Goal: Information Seeking & Learning: Learn about a topic

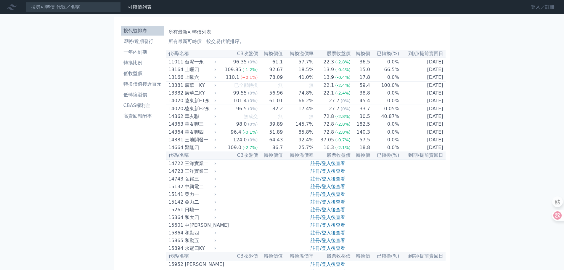
click at [534, 7] on link "登入／註冊" at bounding box center [542, 6] width 33 height 9
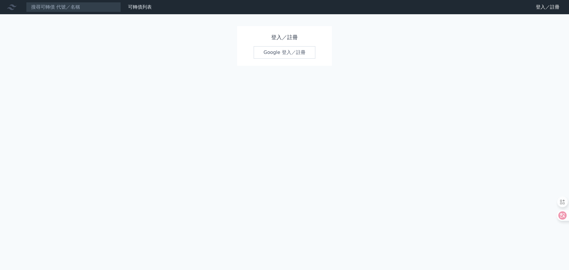
click at [281, 51] on link "Google 登入／註冊" at bounding box center [284, 52] width 62 height 12
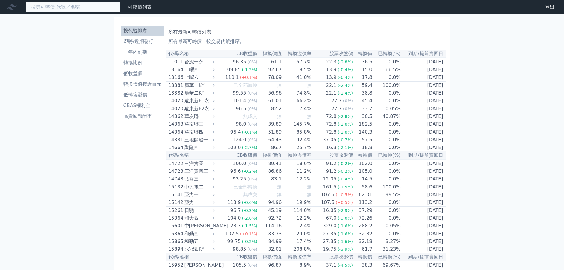
click at [61, 9] on input at bounding box center [73, 7] width 95 height 10
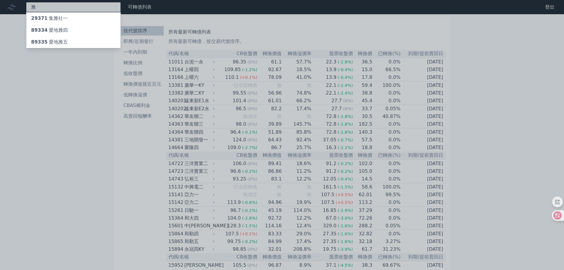
type input "亞"
type input "盟"
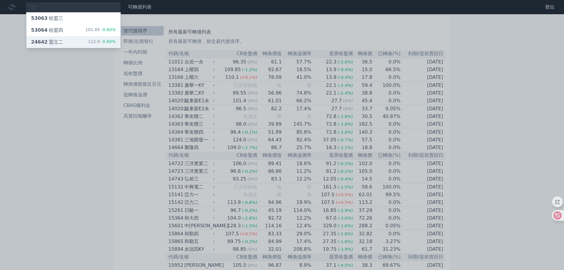
click at [74, 80] on div at bounding box center [282, 135] width 564 height 270
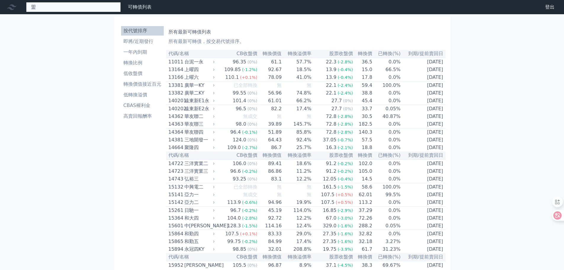
click at [52, 9] on div "盟 53063 桂盟三 53064 桂盟四 101.85 -0.60% 24642 盟立二 112.0 -0.60%" at bounding box center [73, 7] width 95 height 10
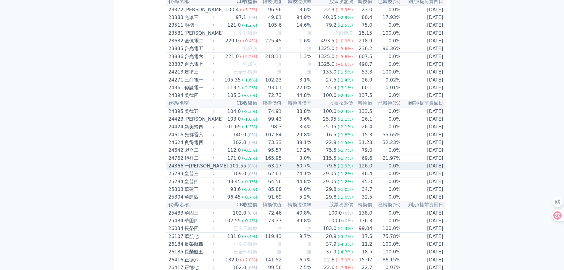
scroll to position [503, 0]
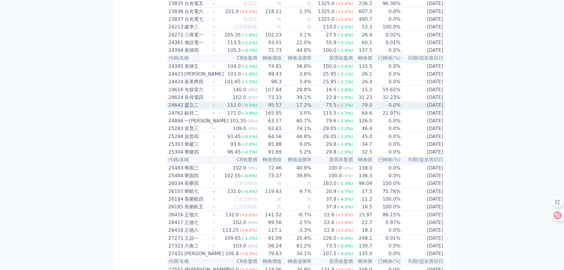
click at [171, 109] on div "24642" at bounding box center [175, 105] width 15 height 7
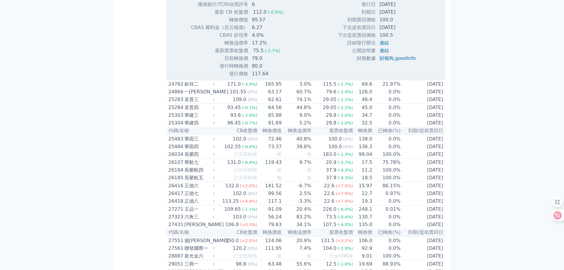
scroll to position [800, 0]
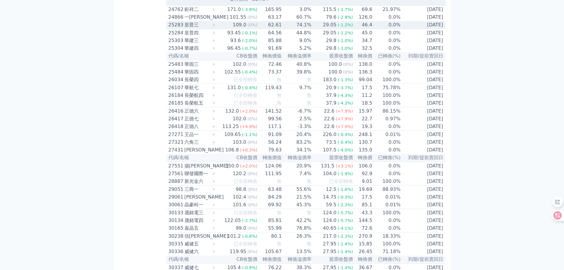
click at [176, 28] on div "25283" at bounding box center [175, 24] width 15 height 7
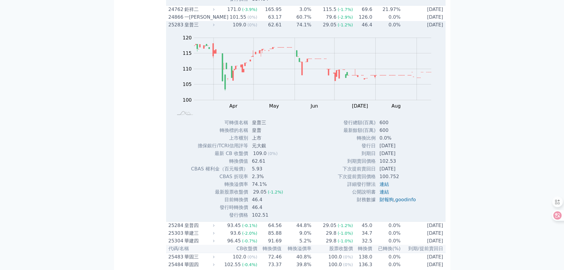
click at [175, 28] on div "25283" at bounding box center [175, 24] width 15 height 7
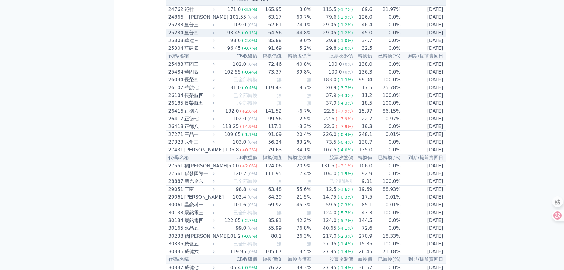
click at [175, 36] on div "25284" at bounding box center [175, 32] width 15 height 7
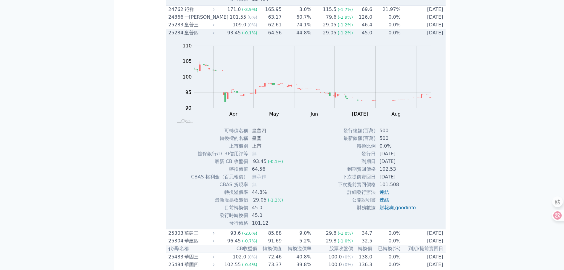
click at [171, 36] on div "25284" at bounding box center [175, 32] width 15 height 7
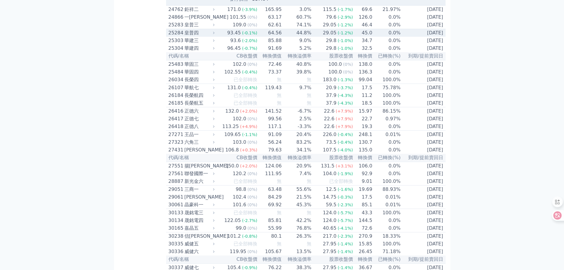
click at [172, 28] on div "25283" at bounding box center [175, 24] width 15 height 7
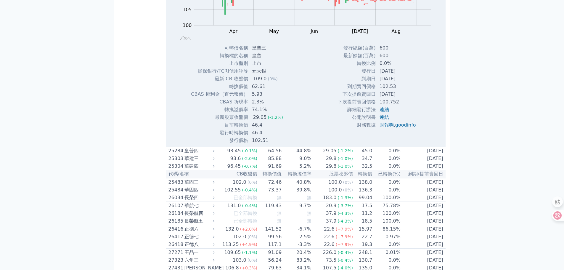
scroll to position [977, 0]
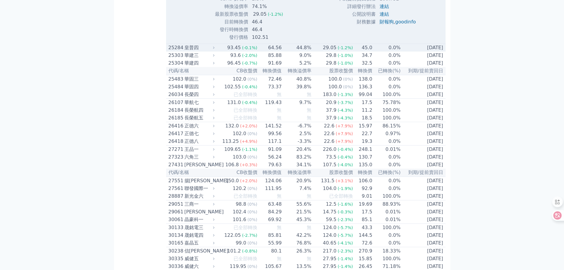
click at [177, 51] on div "25284" at bounding box center [175, 47] width 15 height 7
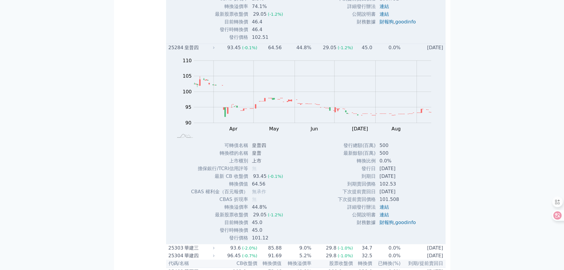
click at [174, 51] on div "25284" at bounding box center [175, 47] width 15 height 7
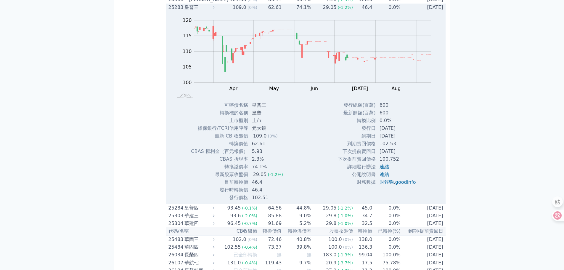
scroll to position [800, 0]
